Goal: Transaction & Acquisition: Purchase product/service

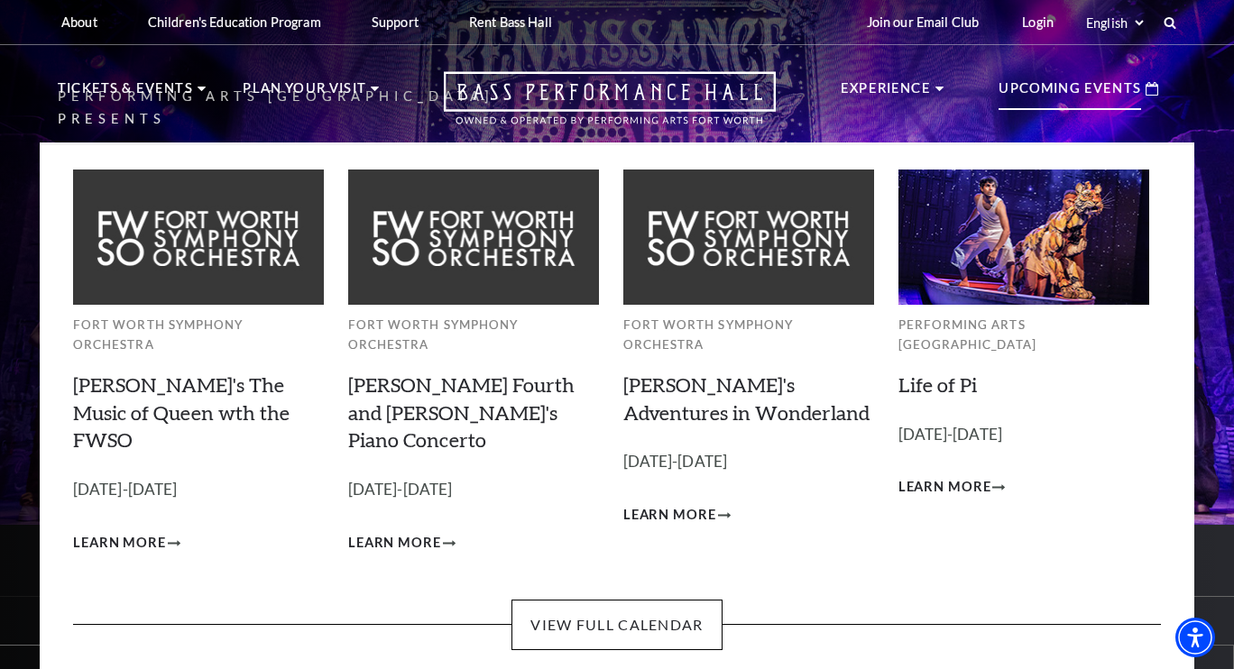
click at [1115, 86] on p "Upcoming Events" at bounding box center [1069, 94] width 142 height 32
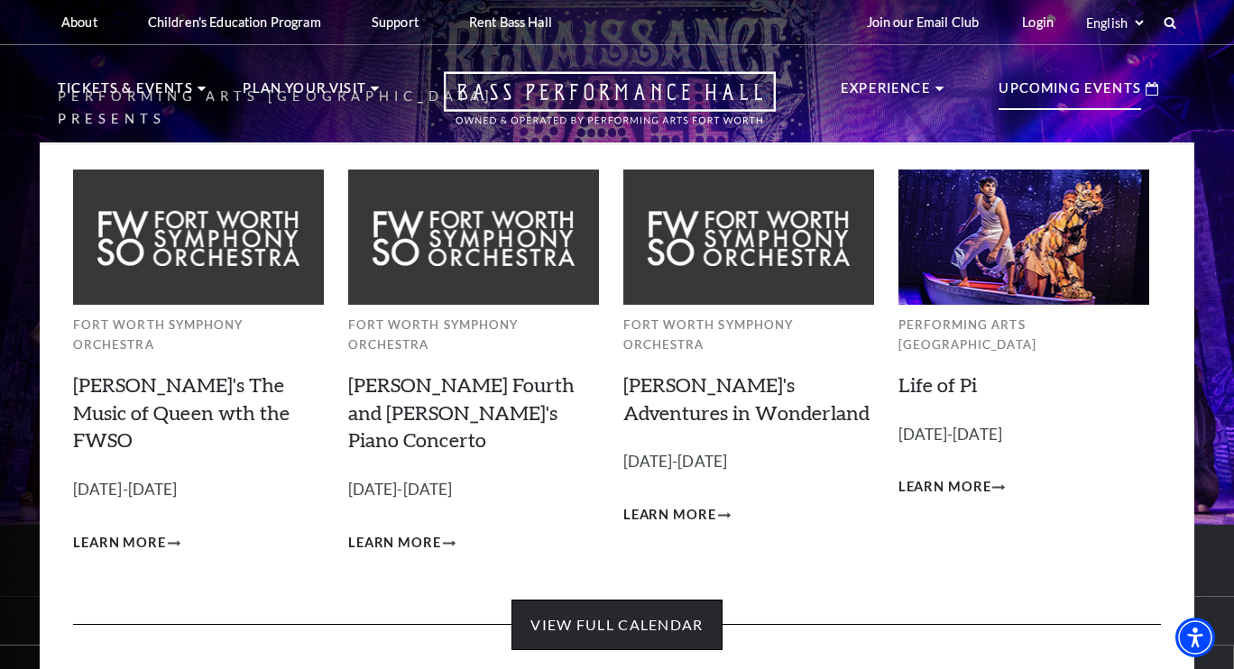
click at [660, 600] on link "View Full Calendar" at bounding box center [616, 625] width 210 height 51
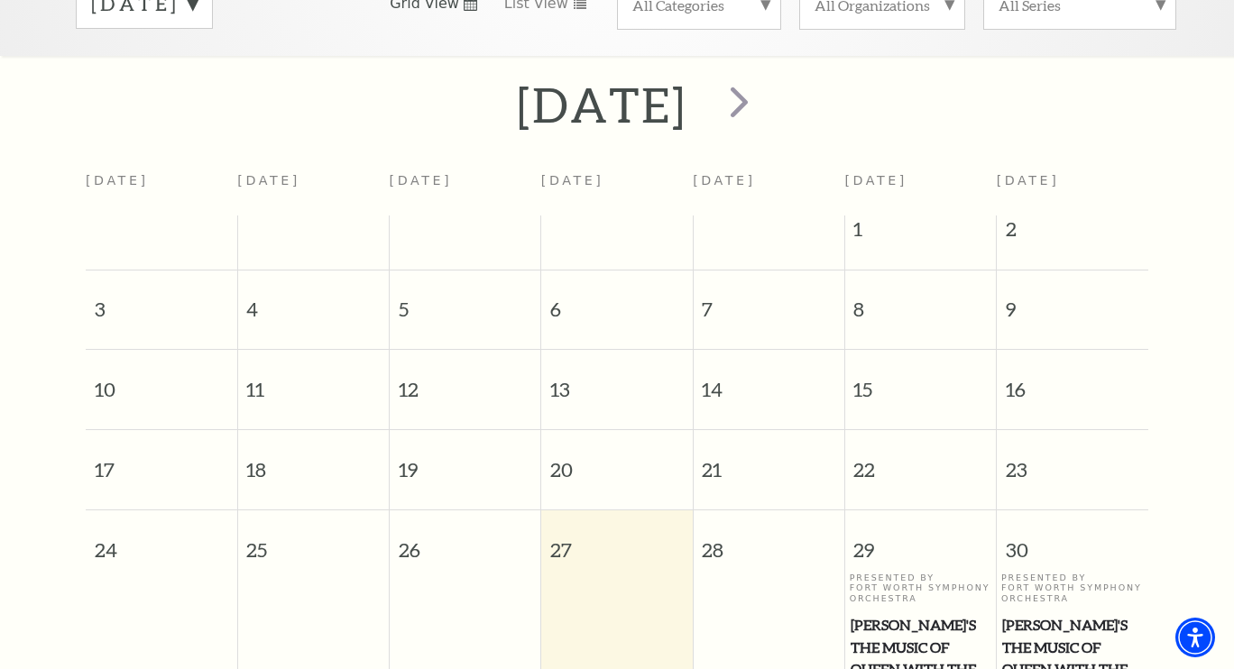
scroll to position [329, 0]
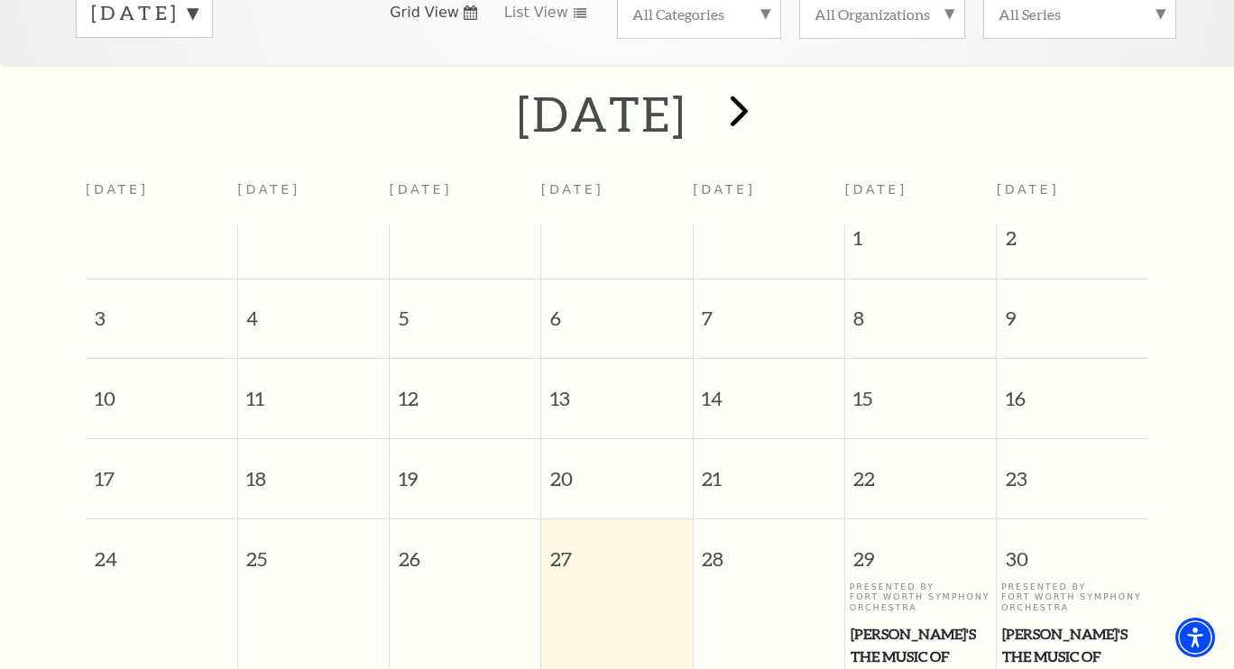
click at [765, 111] on span "next" at bounding box center [738, 110] width 51 height 51
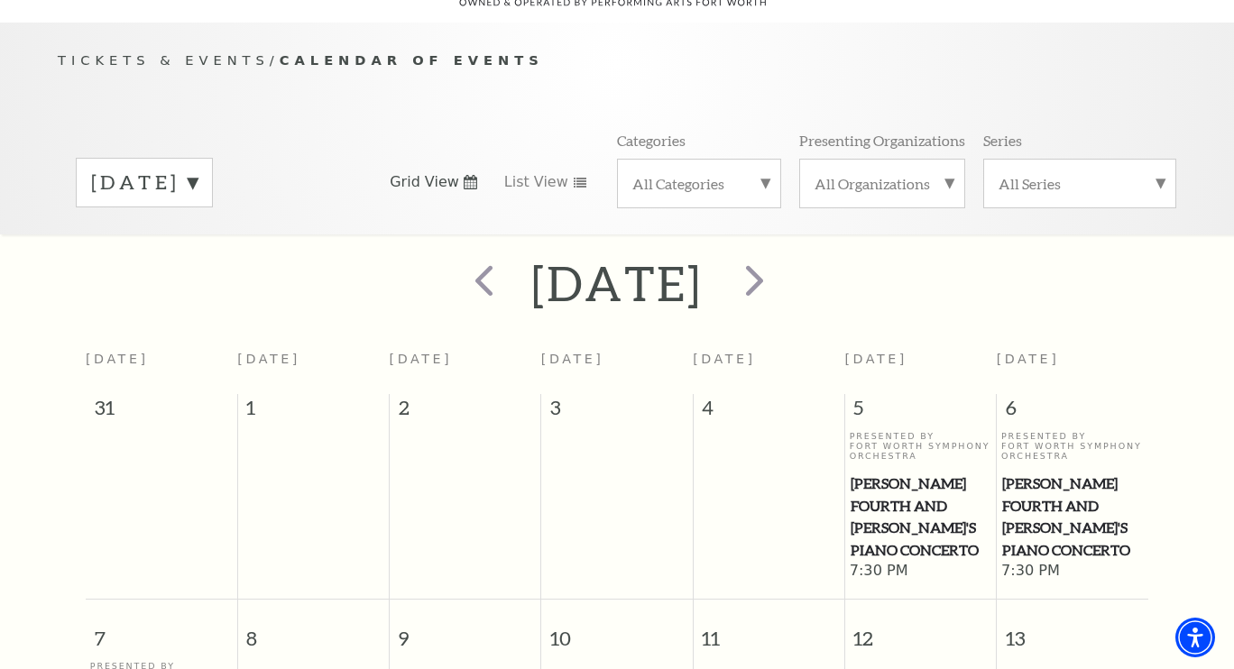
scroll to position [159, 0]
click at [780, 255] on span "next" at bounding box center [754, 280] width 51 height 51
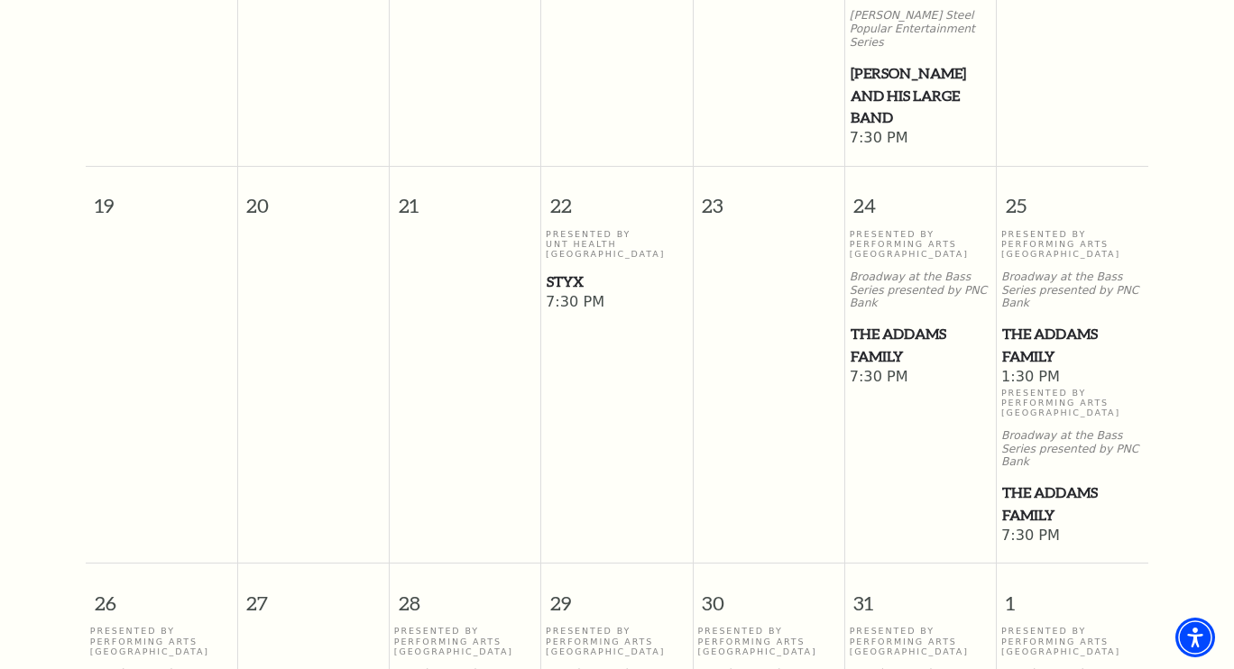
scroll to position [1141, 0]
click at [876, 366] on span "7:30 PM" at bounding box center [921, 376] width 142 height 20
click at [878, 321] on span "The Addams Family" at bounding box center [920, 343] width 141 height 44
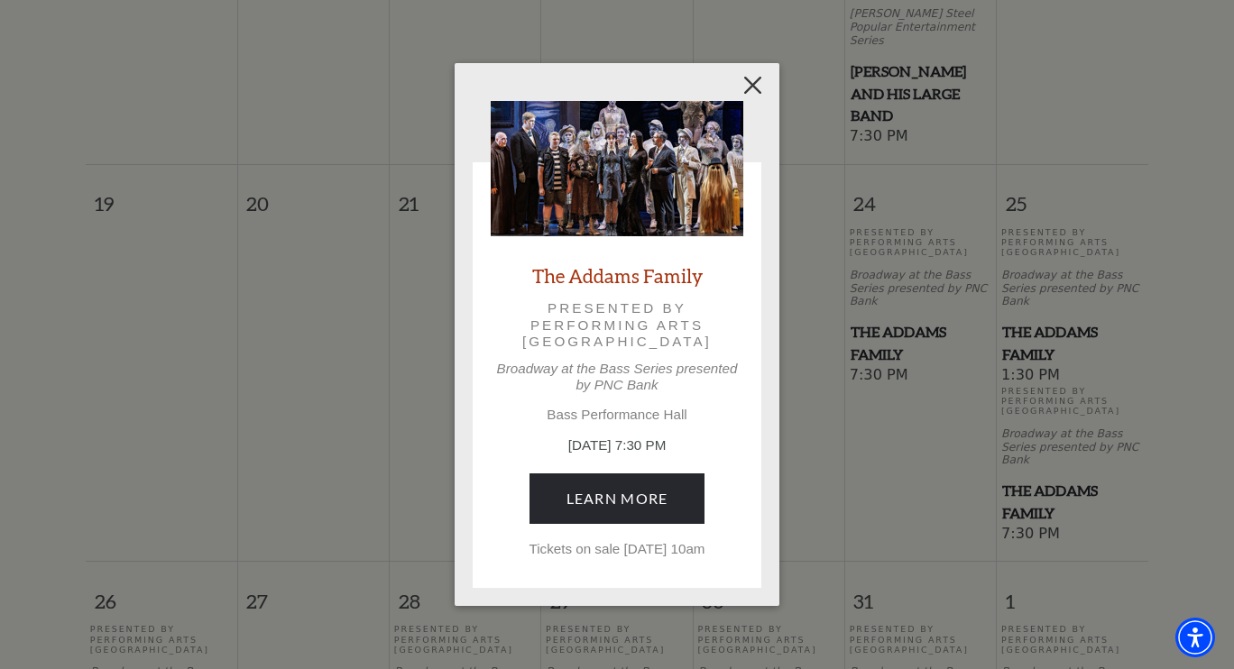
click at [749, 72] on button "Close" at bounding box center [753, 85] width 34 height 34
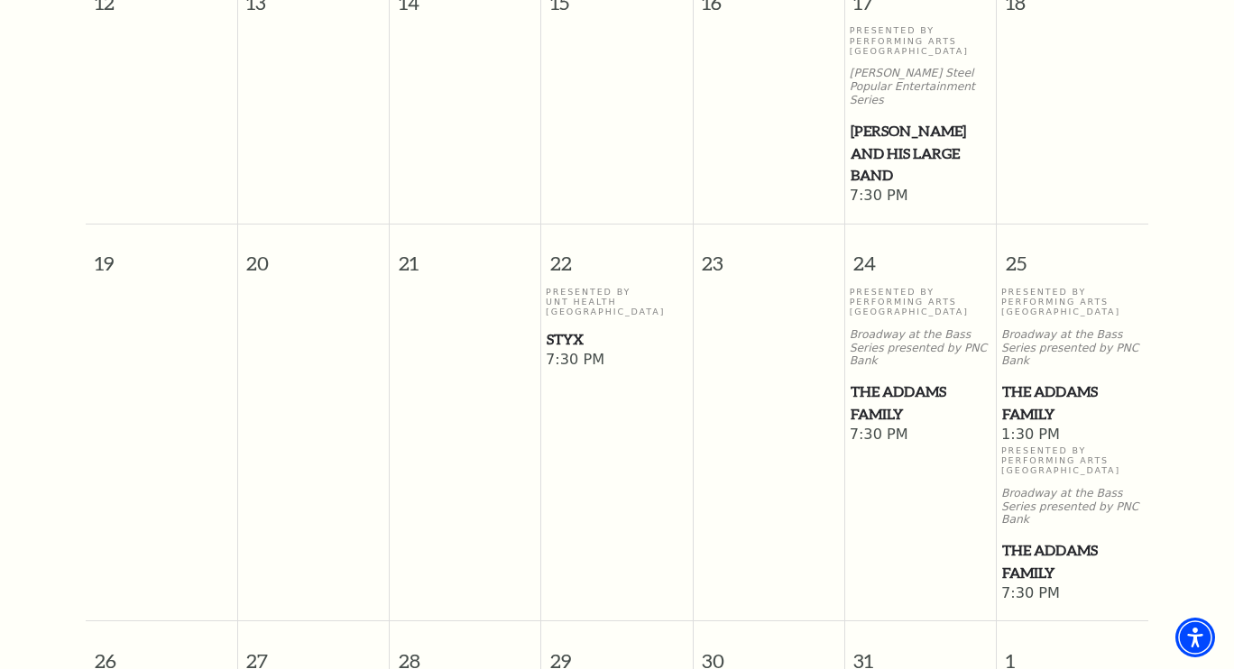
scroll to position [1070, 0]
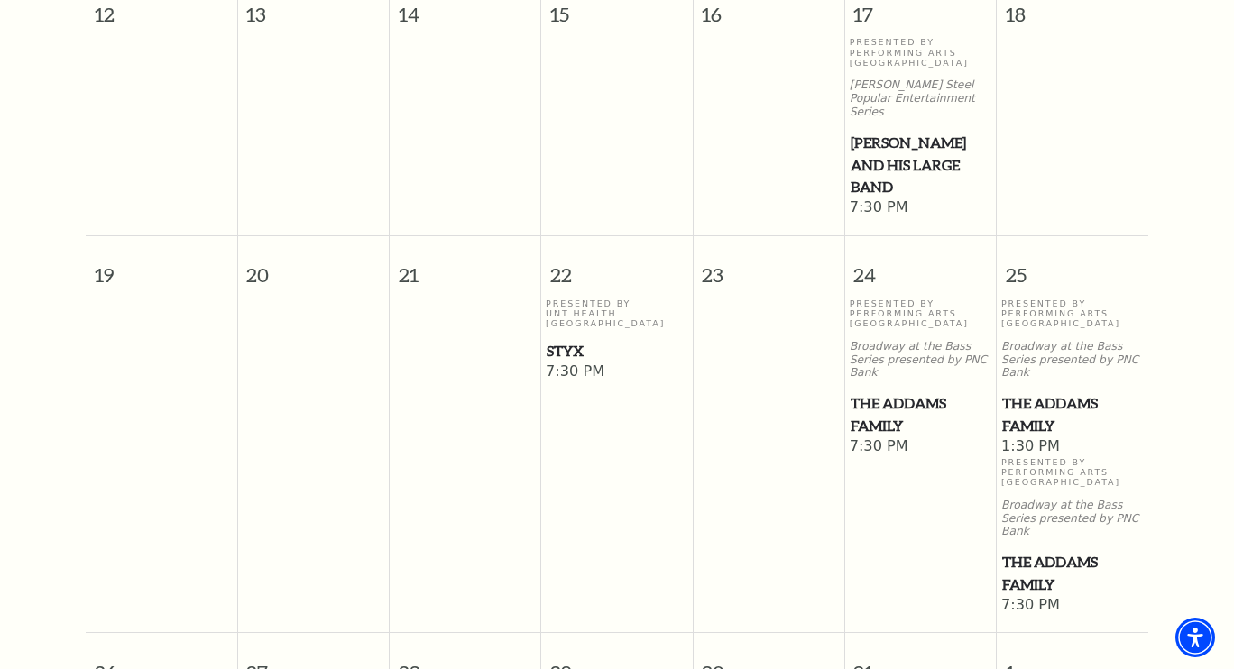
click at [1037, 551] on span "The Addams Family" at bounding box center [1072, 573] width 141 height 44
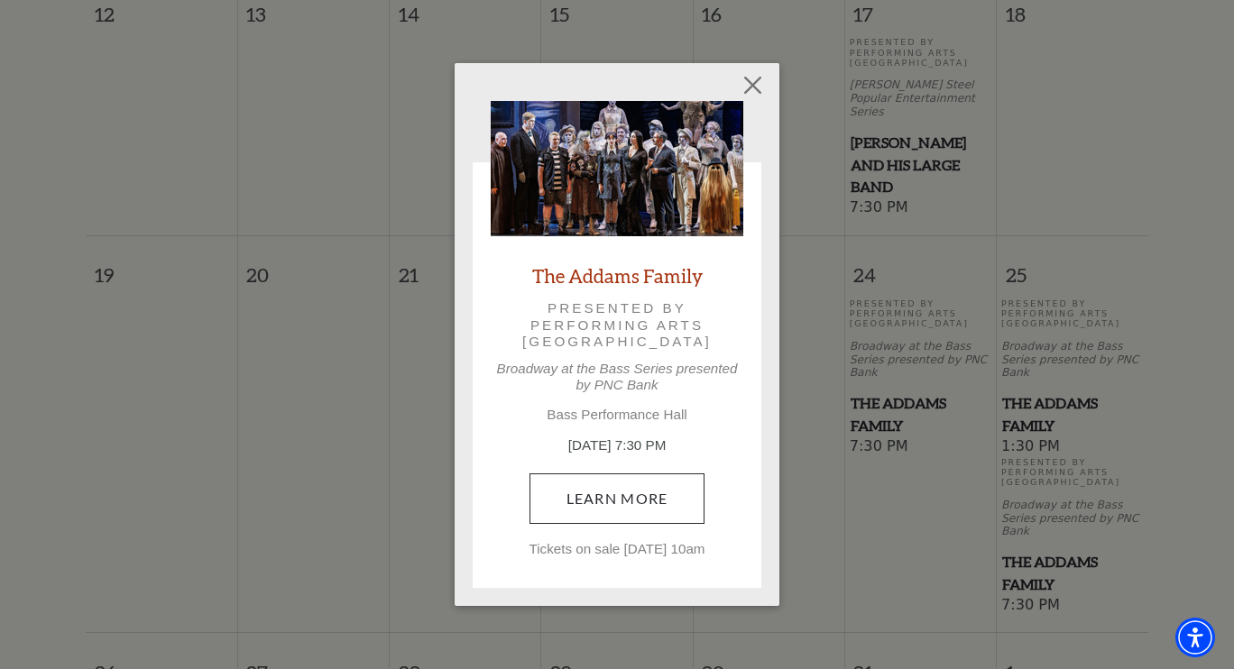
click at [681, 494] on link "Learn More" at bounding box center [617, 498] width 176 height 51
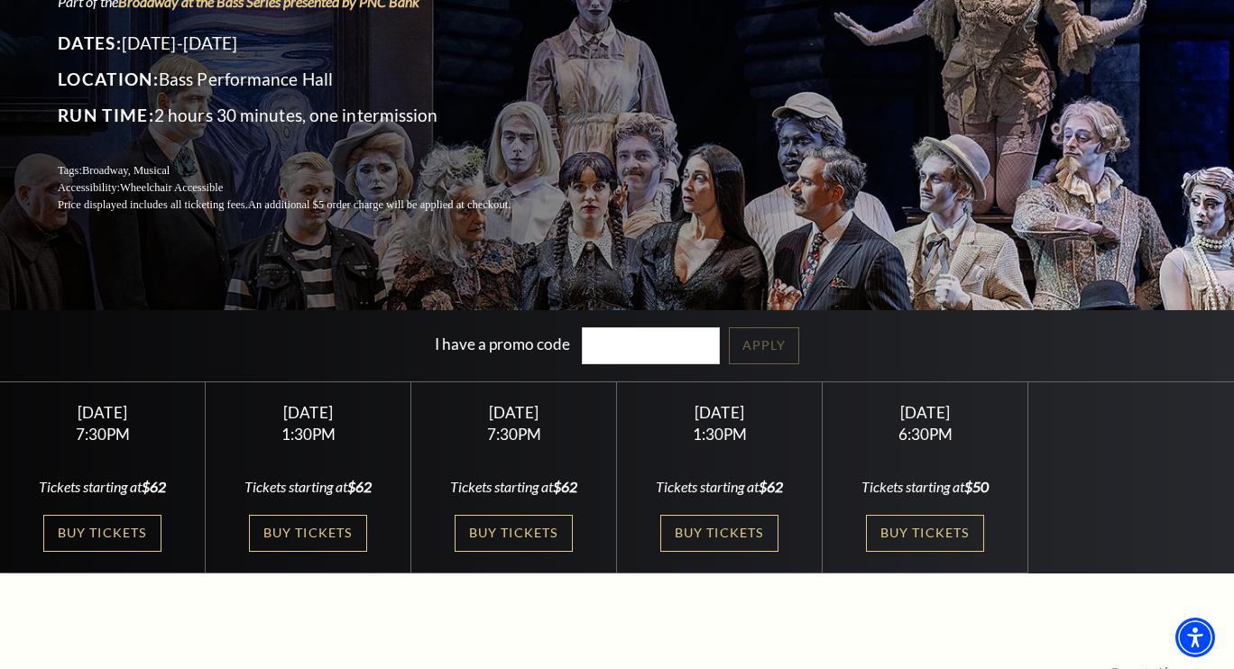
scroll to position [215, 0]
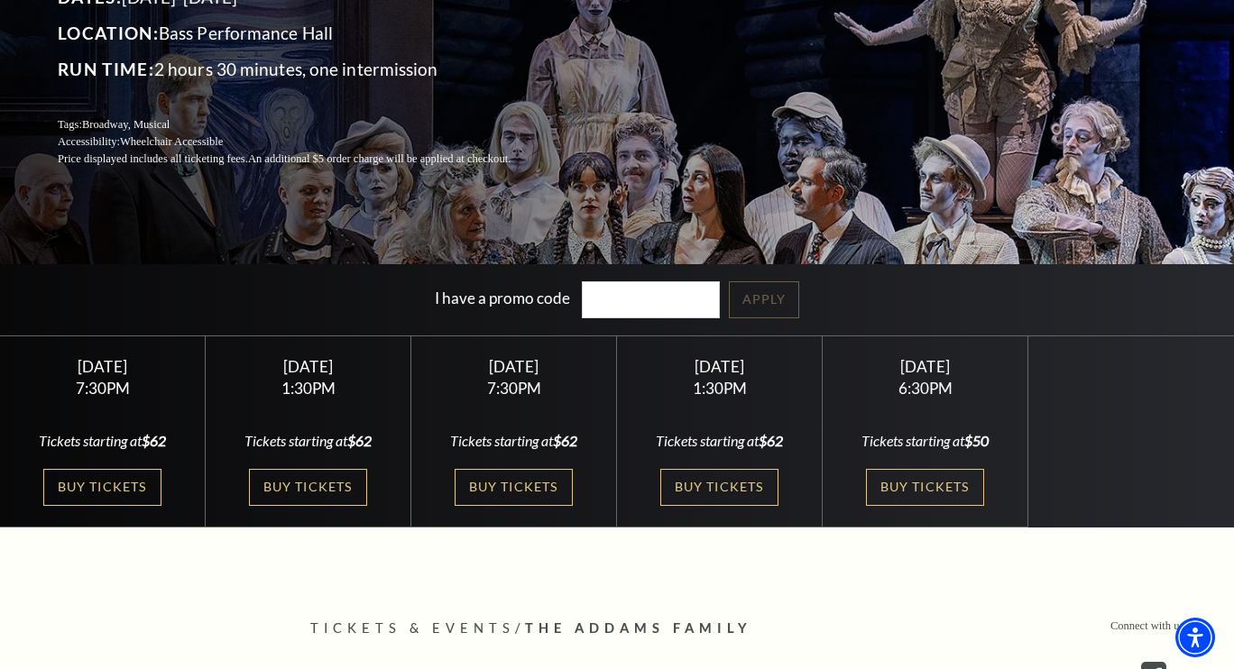
scroll to position [261, 0]
click at [336, 492] on link "Buy Tickets" at bounding box center [307, 487] width 117 height 37
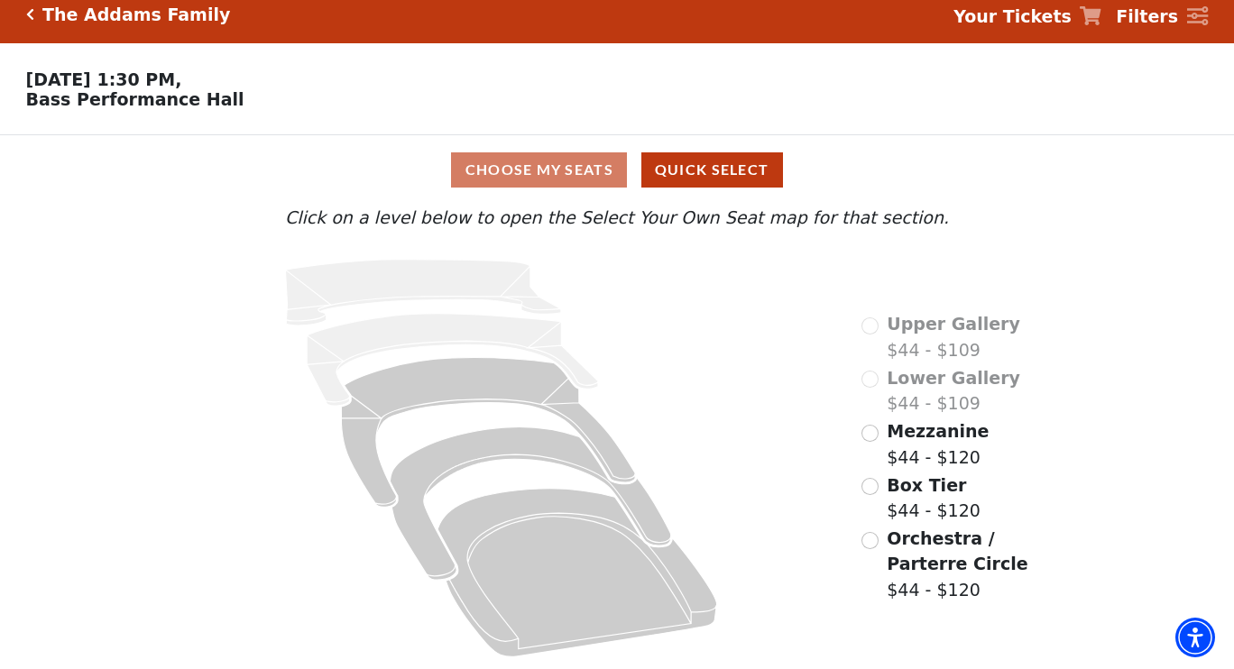
scroll to position [14, 0]
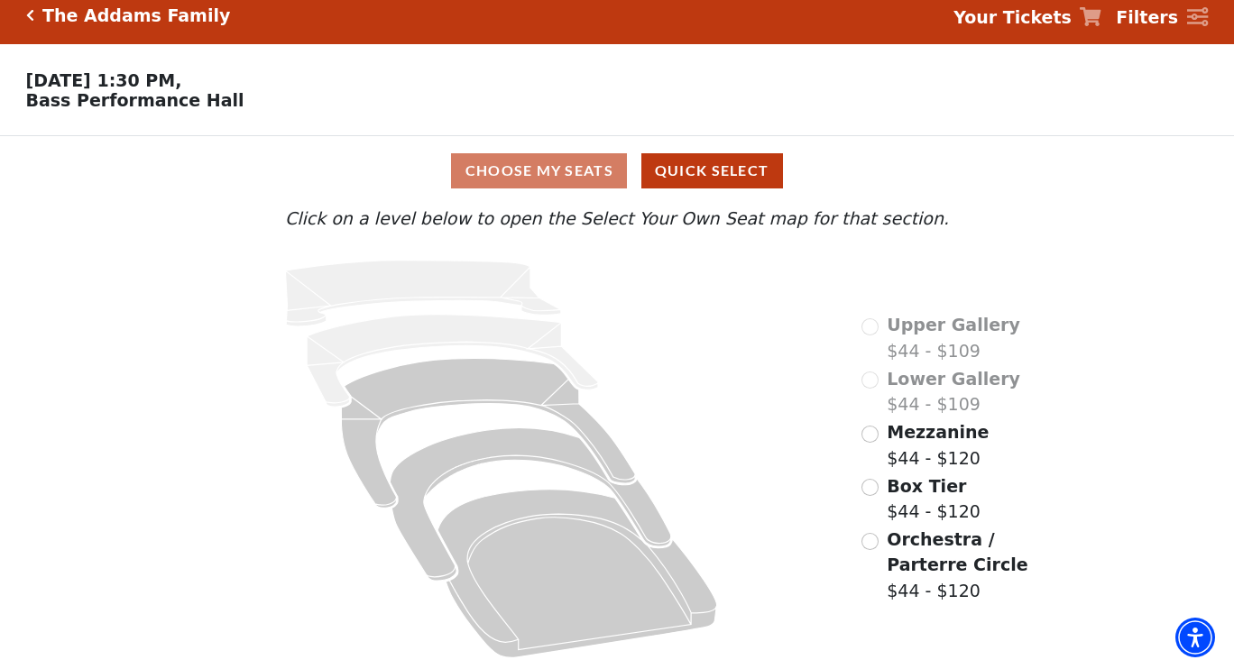
click at [869, 431] on input "Mezzanine$44 - $120\a" at bounding box center [869, 434] width 17 height 17
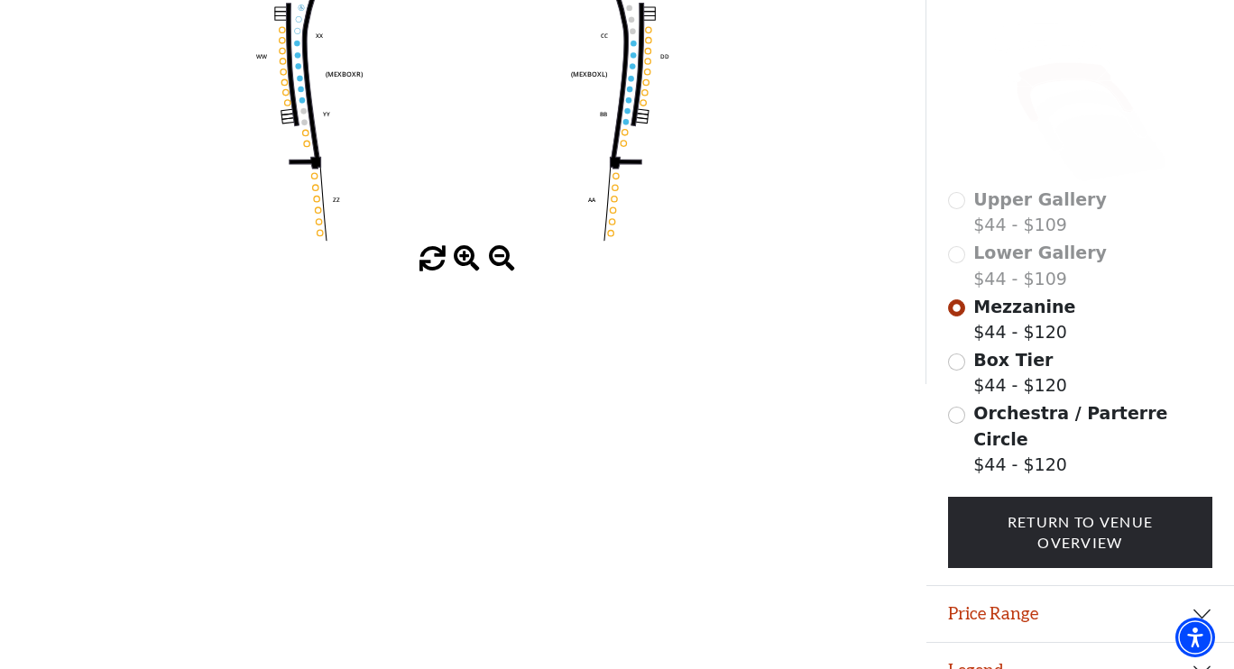
scroll to position [434, 0]
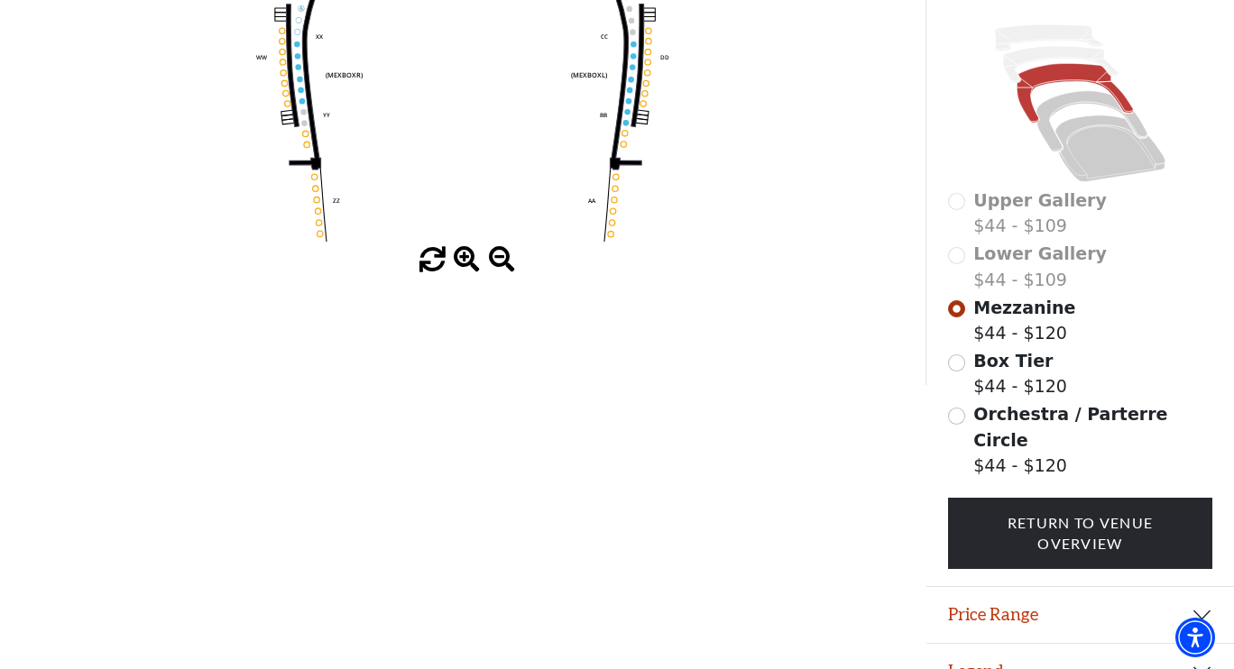
click at [1072, 587] on button "Price Range" at bounding box center [1080, 615] width 308 height 56
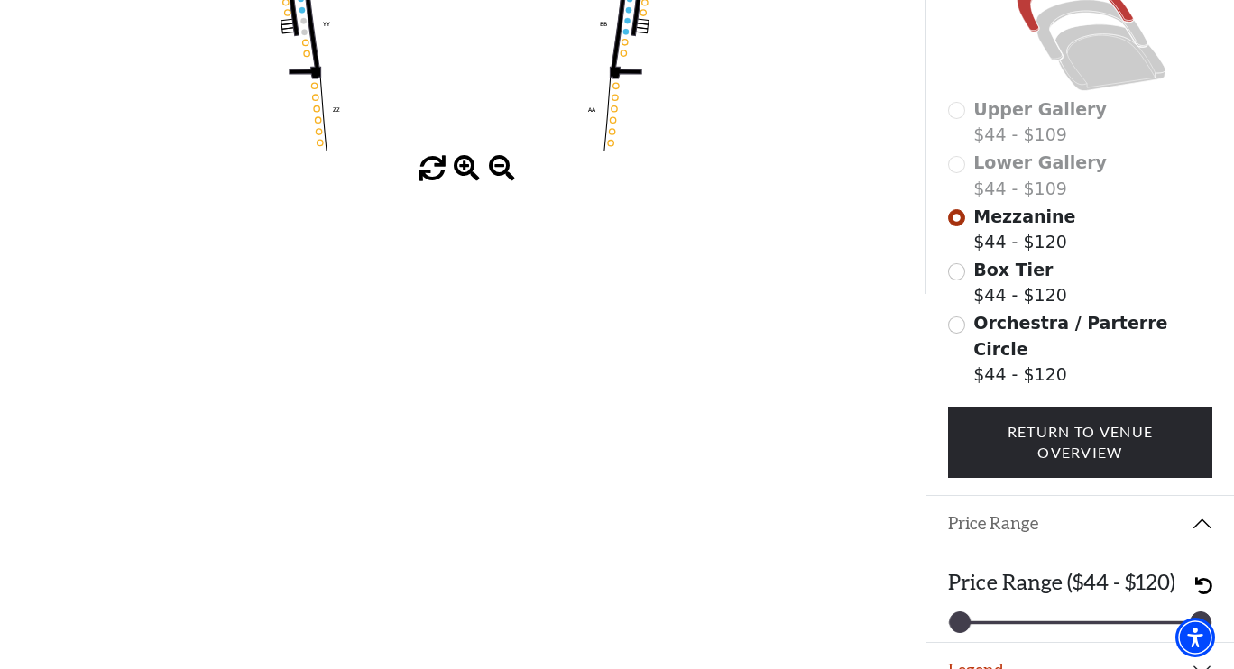
scroll to position [524, 0]
drag, startPoint x: 1196, startPoint y: 596, endPoint x: 1039, endPoint y: 598, distance: 156.9
click at [1039, 613] on div at bounding box center [1042, 623] width 20 height 20
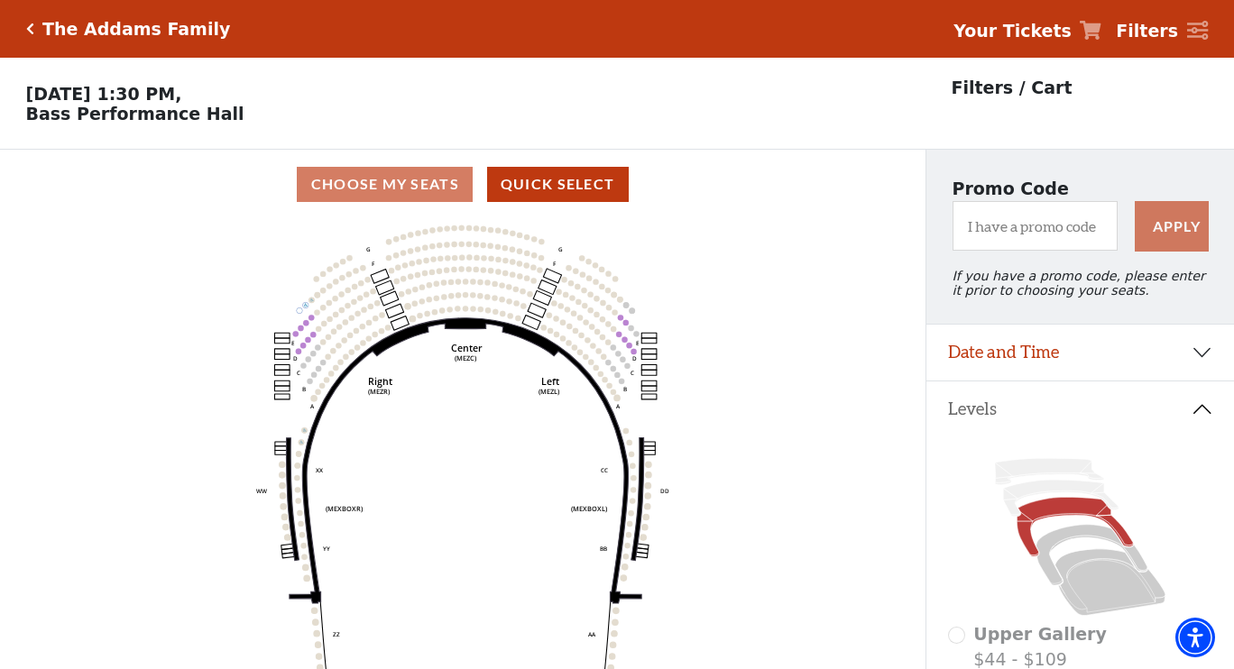
scroll to position [0, 0]
click at [26, 26] on icon "Click here to go back to filters" at bounding box center [30, 29] width 8 height 13
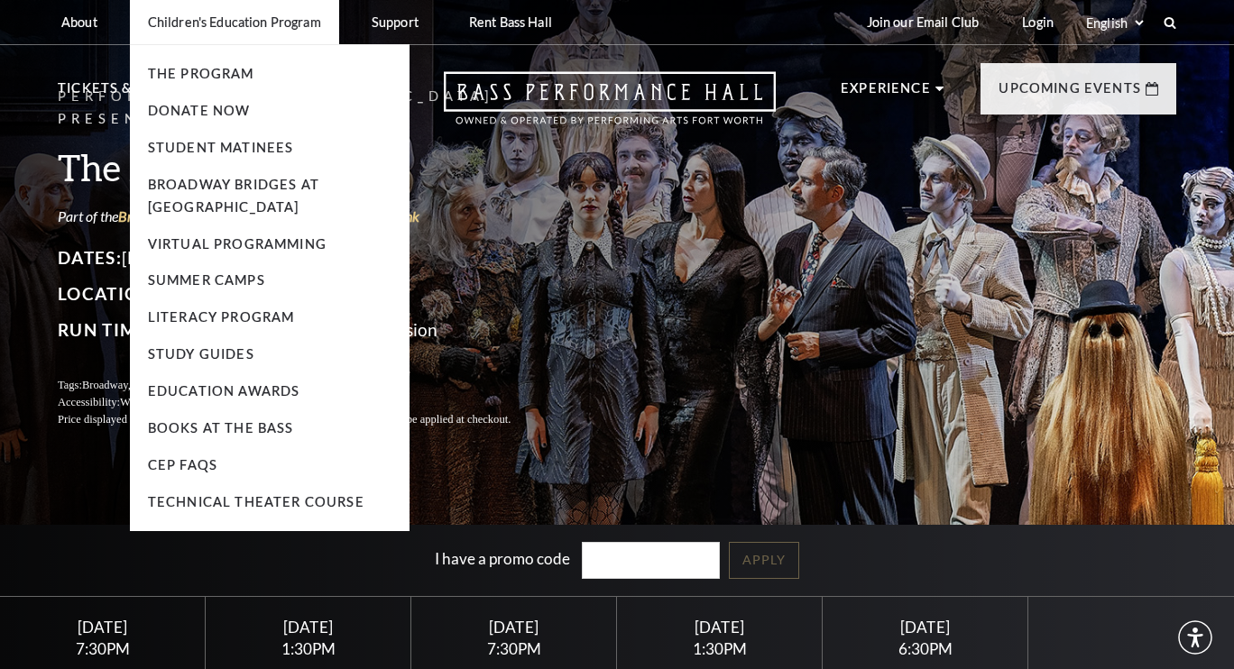
click at [170, 30] on li "Children's Education Program The Program Donate Now Student Matinees Broadway B…" at bounding box center [234, 22] width 209 height 44
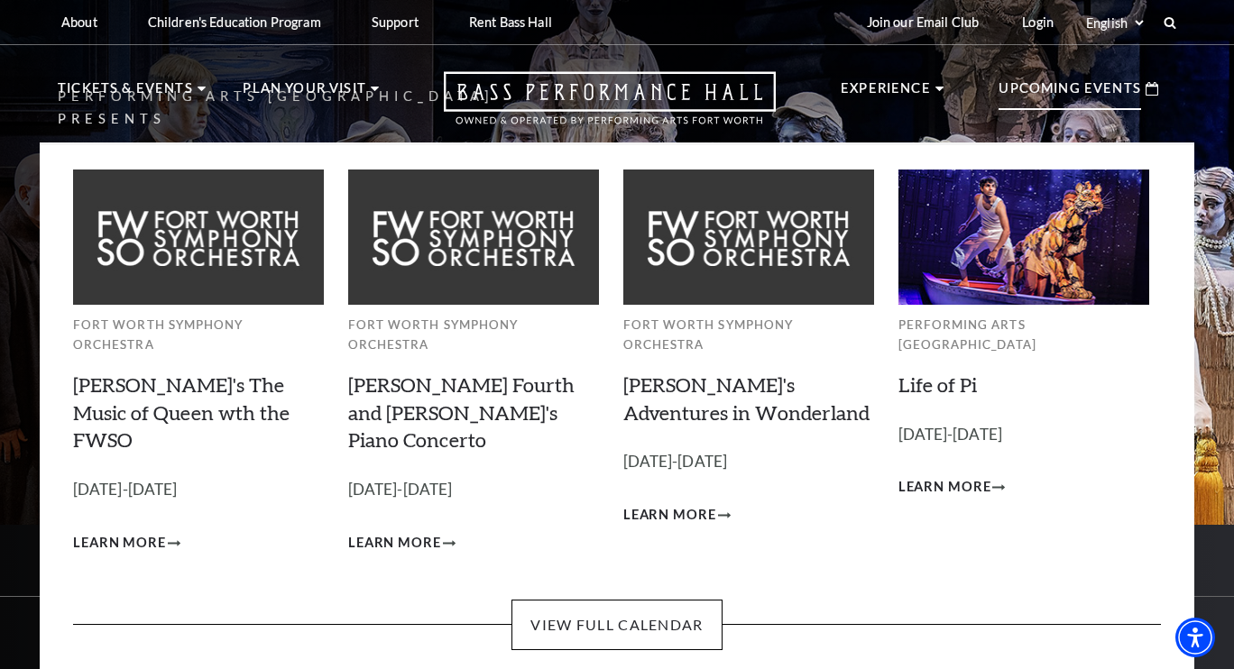
click at [1116, 100] on p "Upcoming Events" at bounding box center [1069, 94] width 142 height 32
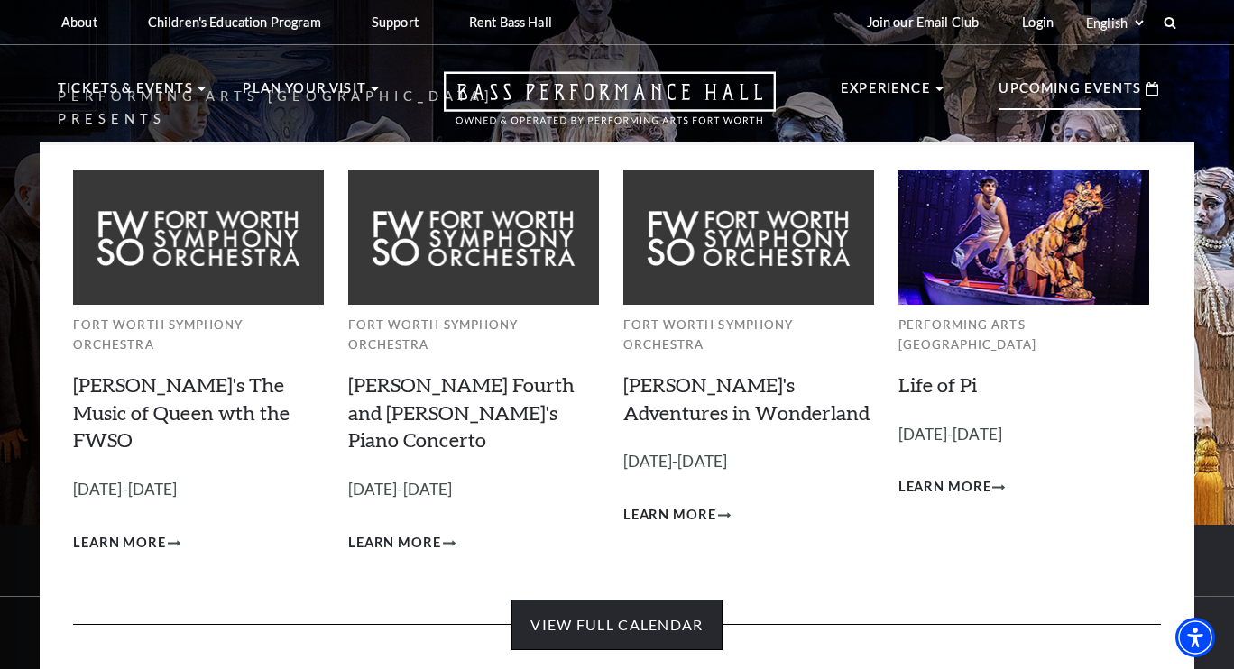
click at [599, 600] on link "View Full Calendar" at bounding box center [616, 625] width 210 height 51
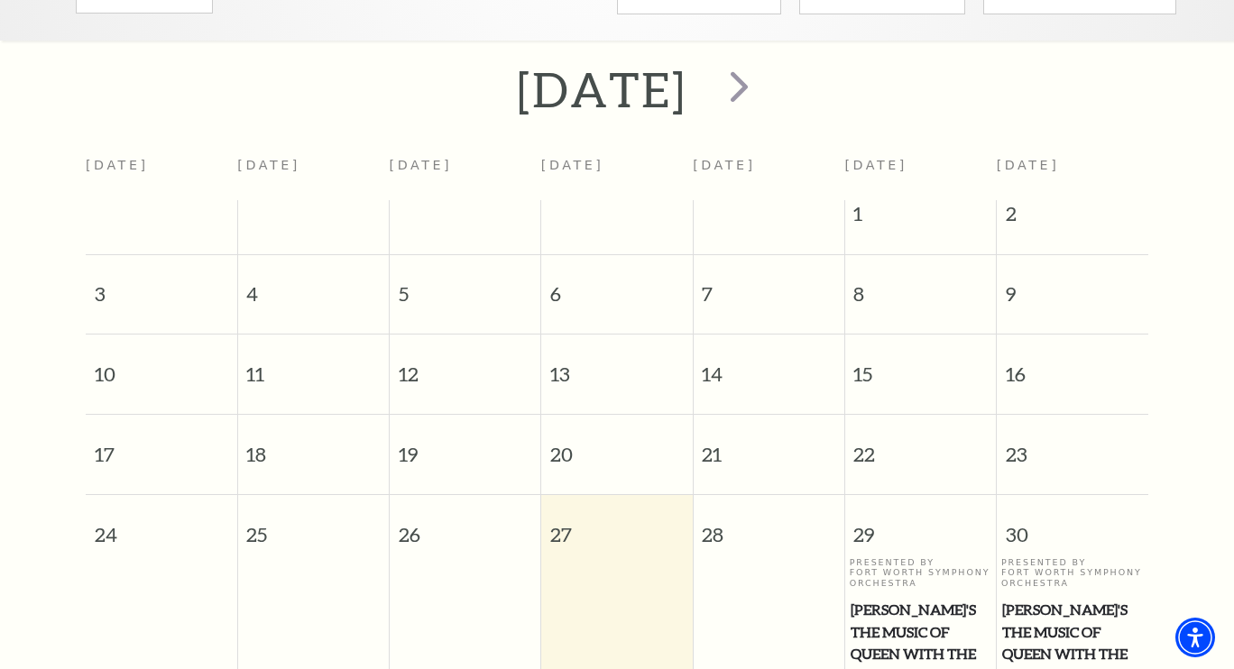
scroll to position [345, 0]
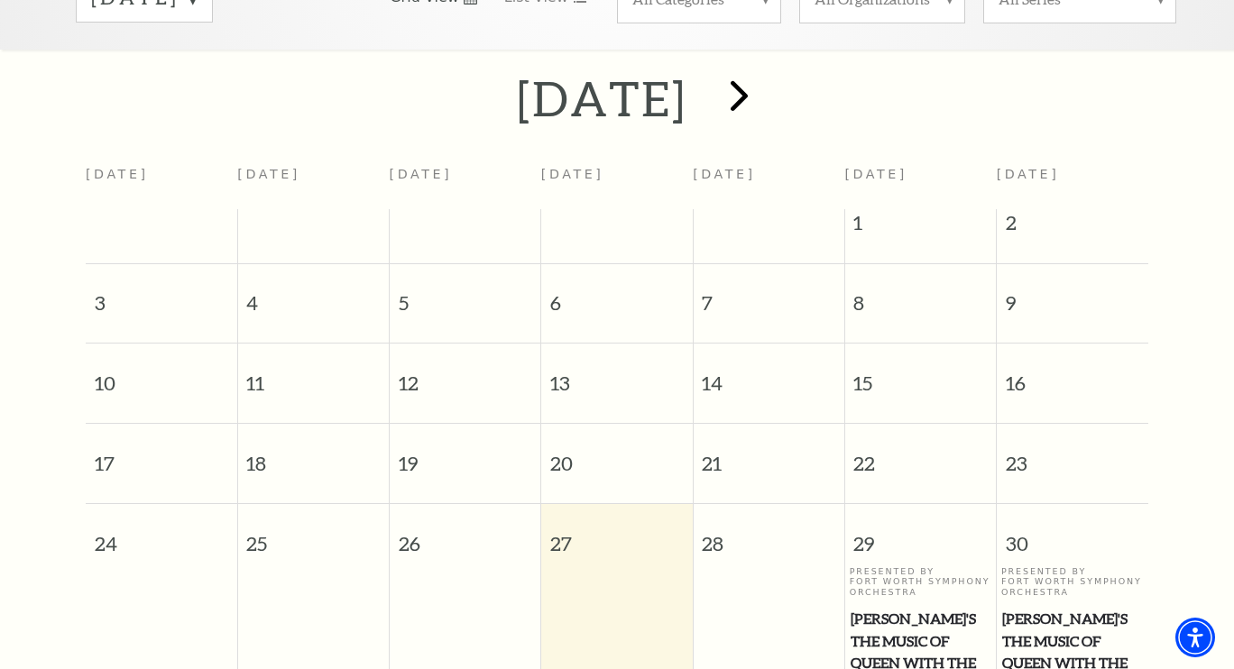
click at [765, 69] on span "next" at bounding box center [738, 94] width 51 height 51
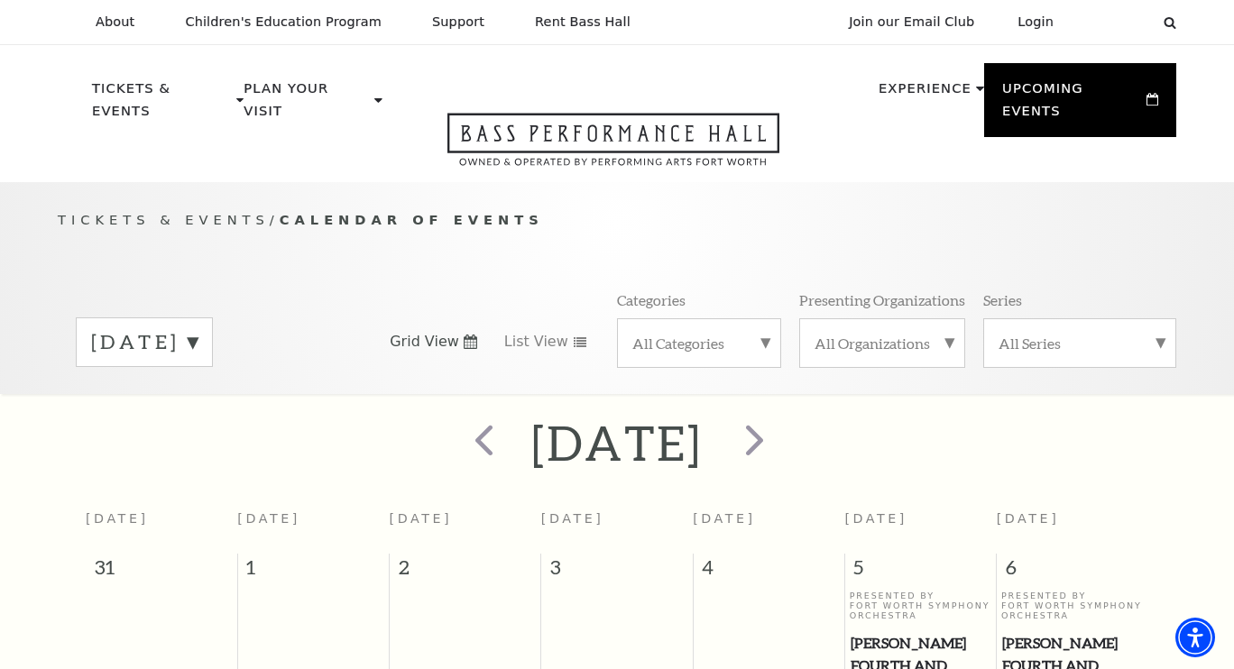
scroll to position [0, 0]
